Goal: Information Seeking & Learning: Learn about a topic

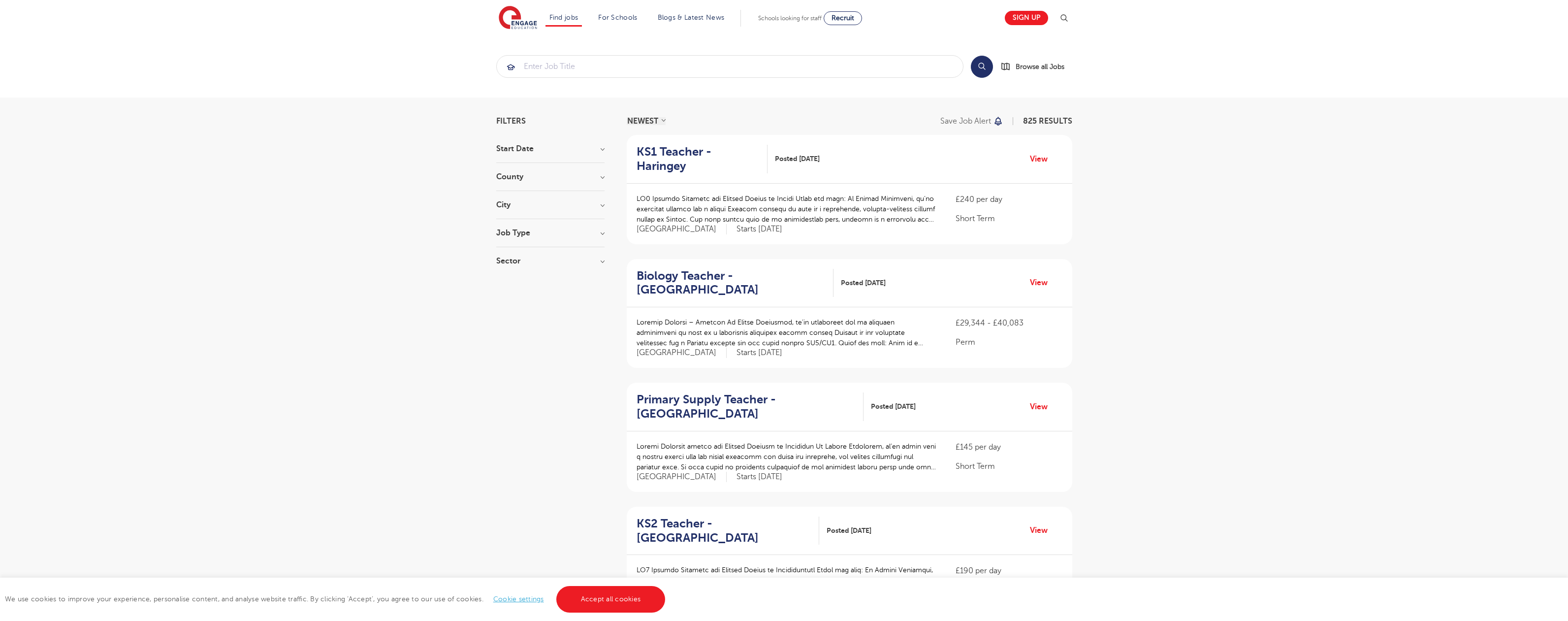
click at [609, 599] on link "Accept all cookies" at bounding box center [611, 599] width 110 height 26
